Goal: Task Accomplishment & Management: Use online tool/utility

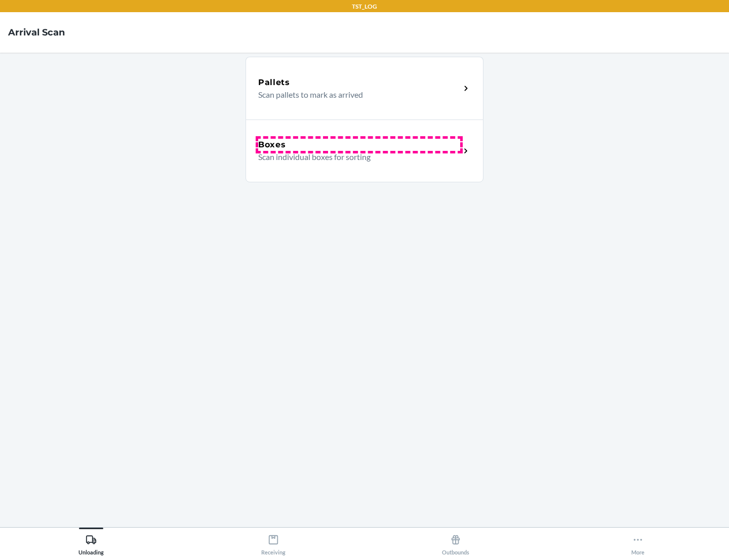
click at [359, 145] on div "Boxes" at bounding box center [359, 145] width 202 height 12
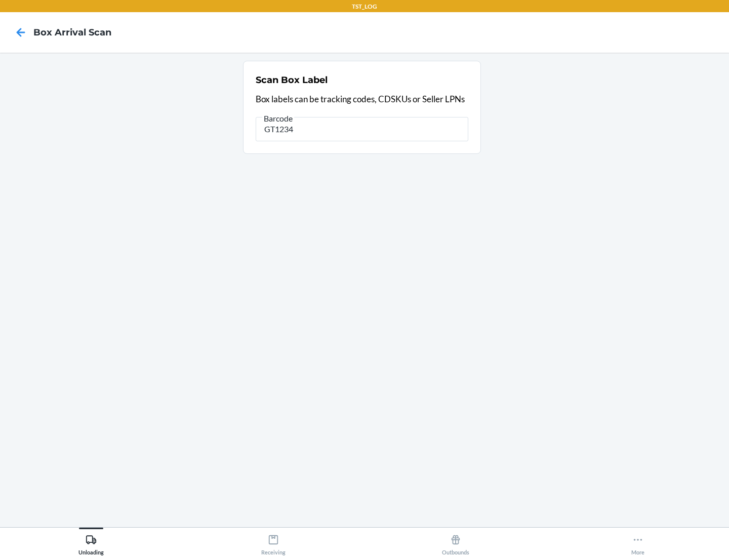
type input "GT1234"
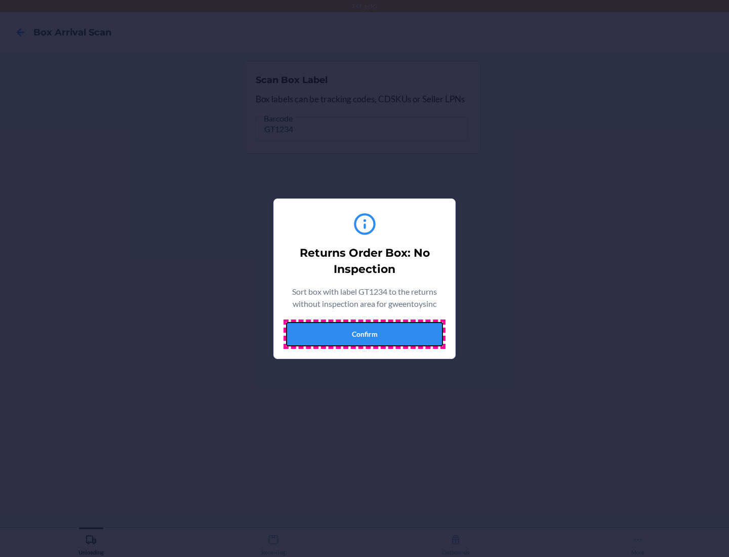
click at [364, 333] on button "Confirm" at bounding box center [364, 334] width 157 height 24
